Goal: Task Accomplishment & Management: Use online tool/utility

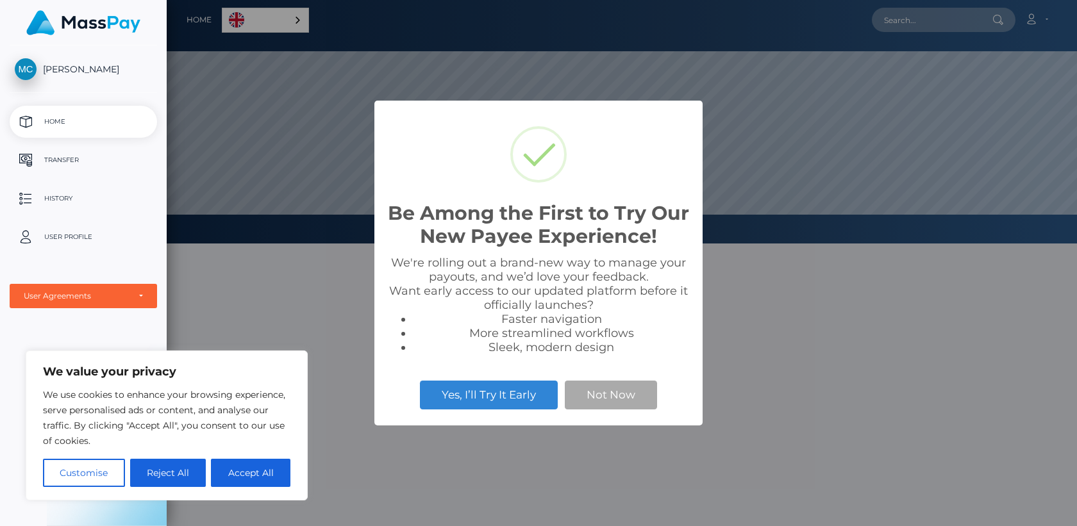
scroll to position [244, 910]
click at [283, 479] on button "Accept All" at bounding box center [250, 473] width 79 height 28
checkbox input "true"
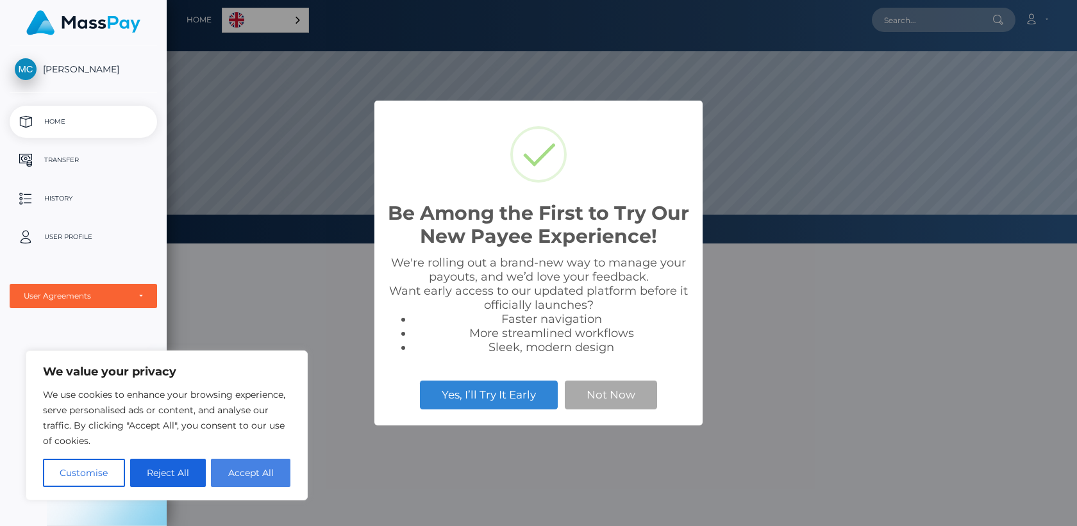
checkbox input "true"
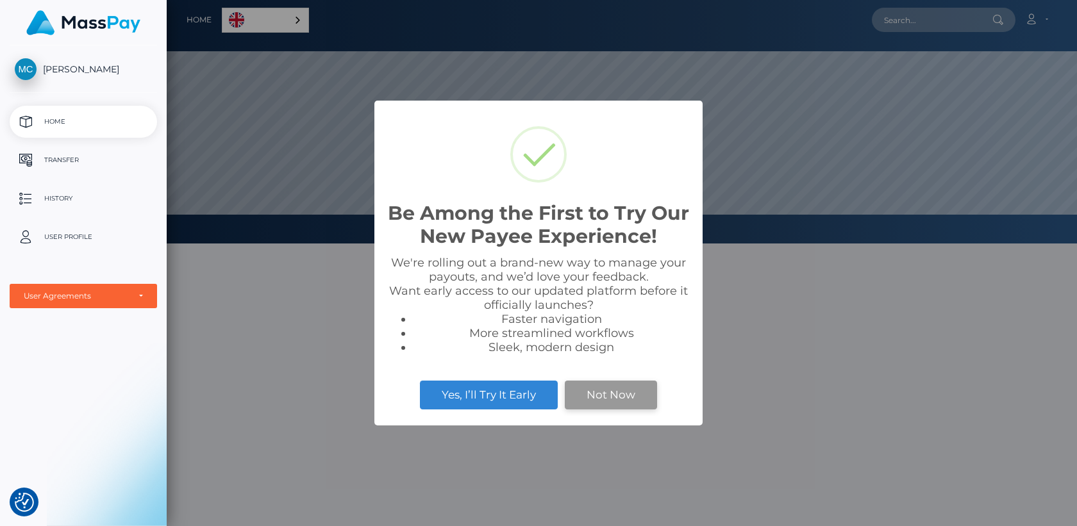
click at [641, 404] on button "Not Now" at bounding box center [611, 395] width 92 height 28
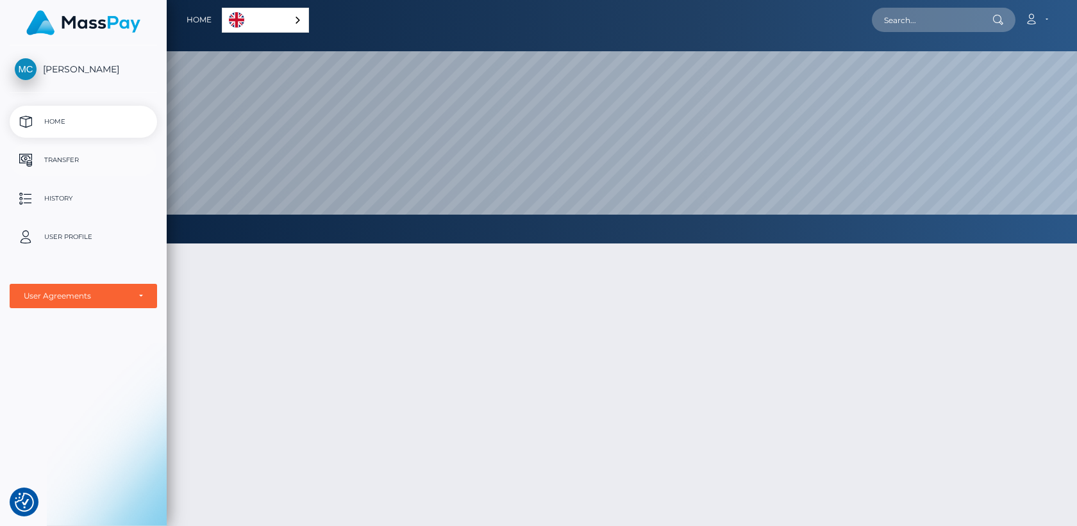
click at [57, 163] on p "Transfer" at bounding box center [83, 160] width 137 height 19
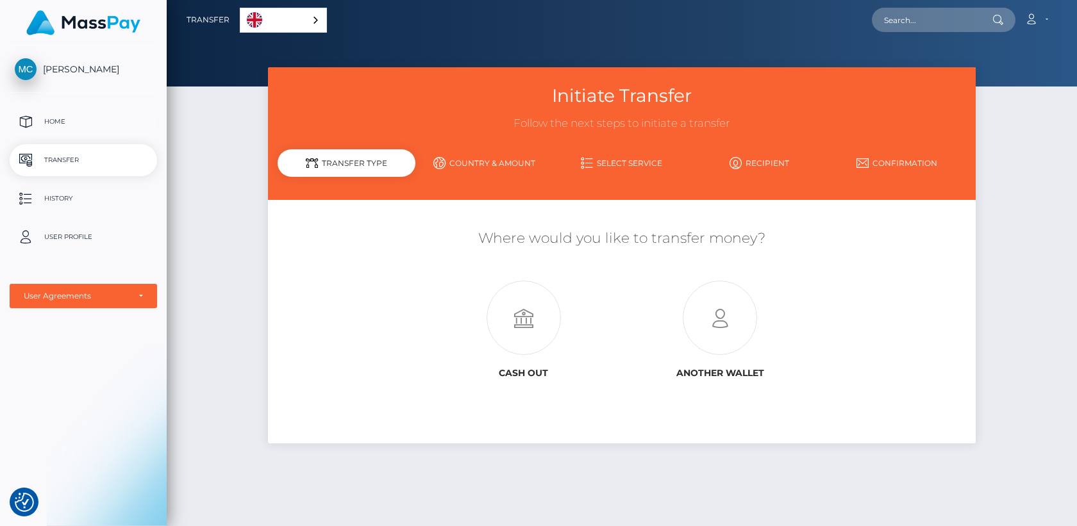
click at [73, 129] on p "Home" at bounding box center [83, 121] width 137 height 19
